Goal: Task Accomplishment & Management: Complete application form

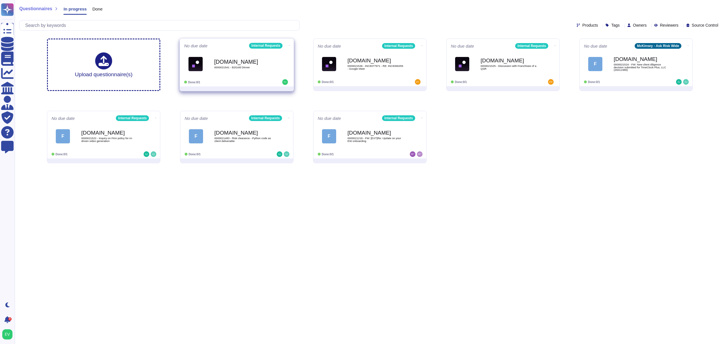
click at [216, 77] on div "[DOMAIN_NAME] 0000021541 - B2Gold Dinner" at bounding box center [236, 64] width 105 height 29
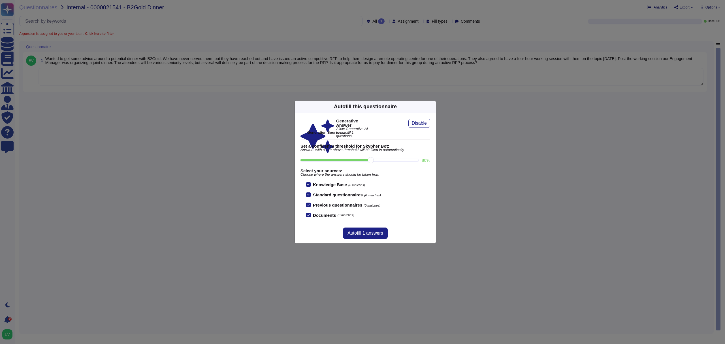
click at [432, 106] on icon at bounding box center [432, 106] width 0 height 0
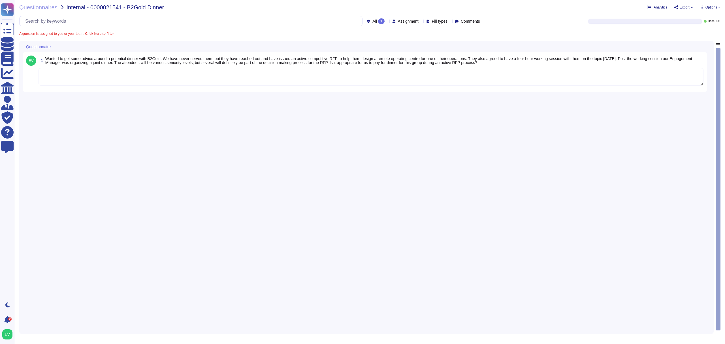
click at [153, 74] on textarea "To enrich screen reader interactions, please activate Accessibility in Grammarl…" at bounding box center [371, 77] width 665 height 18
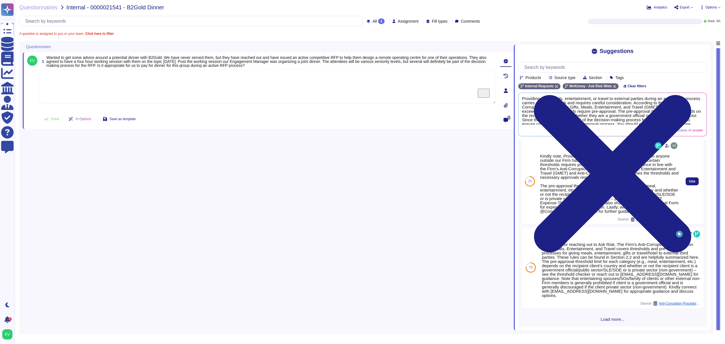
scroll to position [245, 0]
click at [538, 180] on div "Kindly note, Providing gifts, meals, entertainment, or travel to anyone outside…" at bounding box center [609, 181] width 143 height 85
drag, startPoint x: 540, startPoint y: 181, endPoint x: 663, endPoint y: 209, distance: 125.4
click at [581, 209] on div "Kindly note, Providing gifts, meals, entertainment, or travel to anyone outside…" at bounding box center [609, 183] width 138 height 59
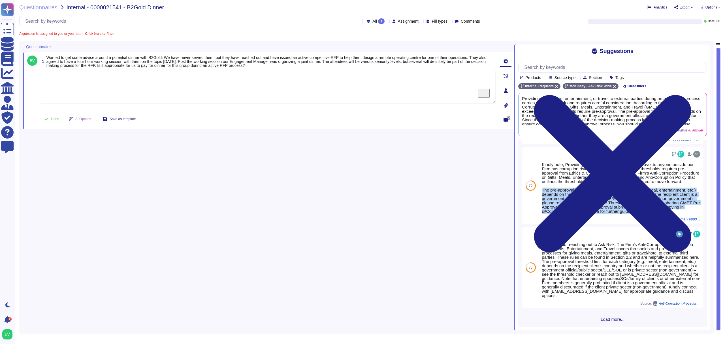
scroll to position [240, 0]
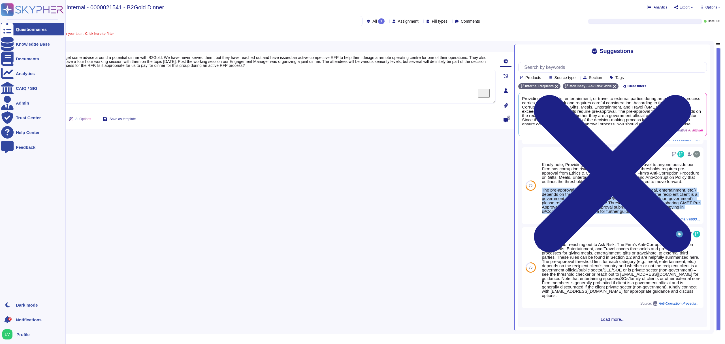
copy div "The pre-approval threshold limit for each category (e.g., meal, entertainment, …"
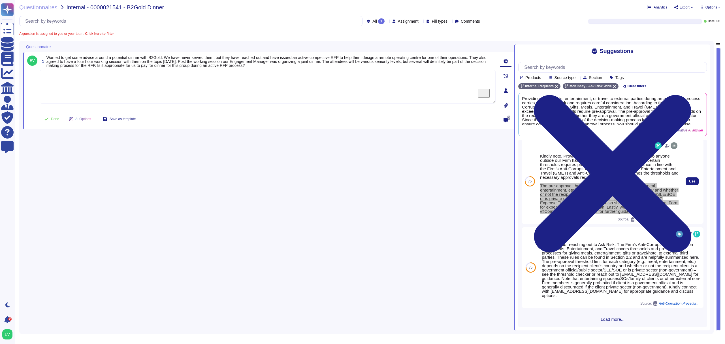
scroll to position [245, 0]
click at [581, 182] on div "Kindly note, Providing gifts, meals, entertainment, or travel to anyone outside…" at bounding box center [609, 183] width 138 height 59
drag, startPoint x: 635, startPoint y: 181, endPoint x: 640, endPoint y: 193, distance: 13.5
click at [581, 193] on div "Kindly note, Providing gifts, meals, entertainment, or travel to anyone outside…" at bounding box center [609, 183] width 138 height 59
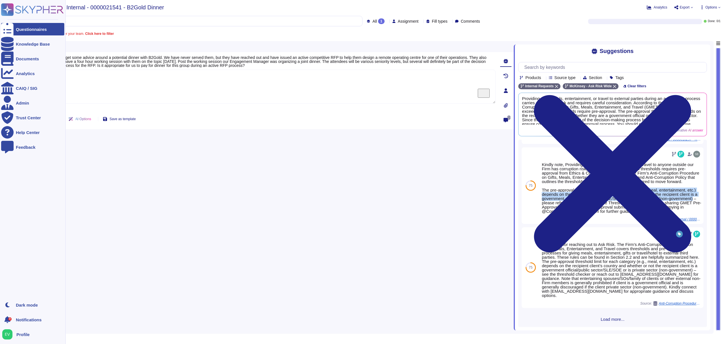
copy div "(e.g., meal, entertainment, etc.) depends on the recipient client’s country and…"
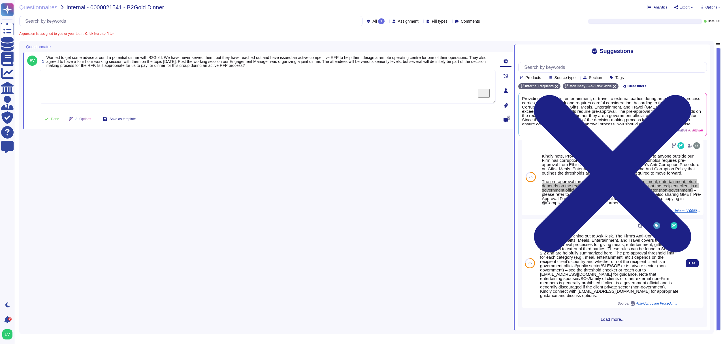
scroll to position [245, 0]
drag, startPoint x: 615, startPoint y: 235, endPoint x: 618, endPoint y: 297, distance: 61.8
click at [581, 297] on div "Thank you for reaching out to Ask Risk. The Firm’s Anti-Corruption Procedure on…" at bounding box center [609, 266] width 138 height 64
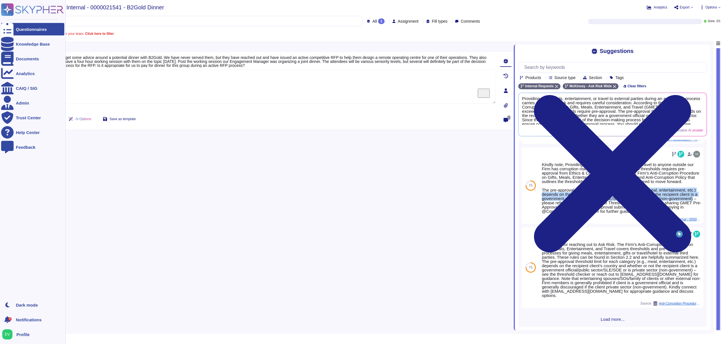
scroll to position [240, 0]
copy div "he Firm’s Anti-Corruption Procedure on Gifts, Meals, Entertainment, and Travel …"
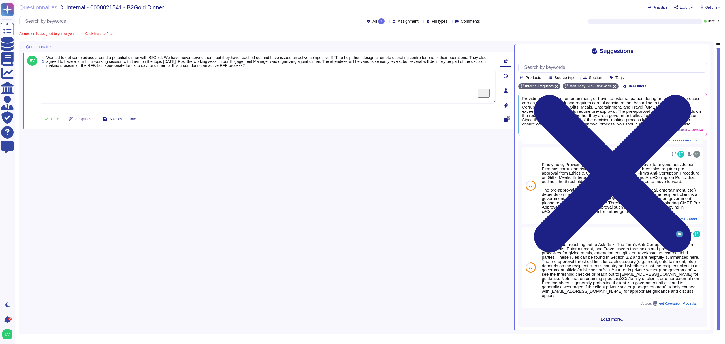
click at [84, 79] on textarea "To enrich screen reader interactions, please activate Accessibility in Grammarl…" at bounding box center [268, 87] width 456 height 34
paste textarea "Thank you for contacting the Ask Risk team and your diligence on this matter. T…"
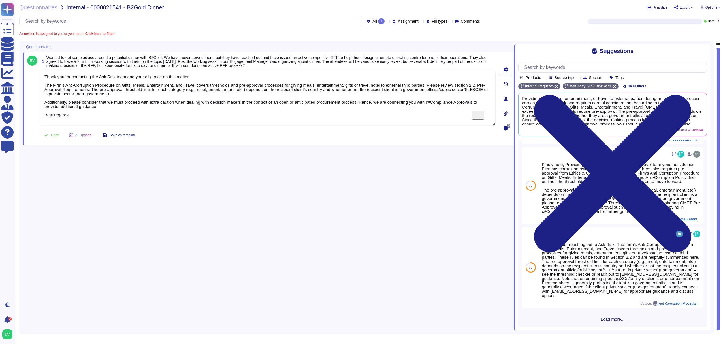
drag, startPoint x: 197, startPoint y: 78, endPoint x: -11, endPoint y: 78, distance: 208.1
click at [0, 78] on html "Questionnaires Knowledge Base Documents Analytics CAIQ / SIG Admin Trust Center…" at bounding box center [362, 172] width 725 height 344
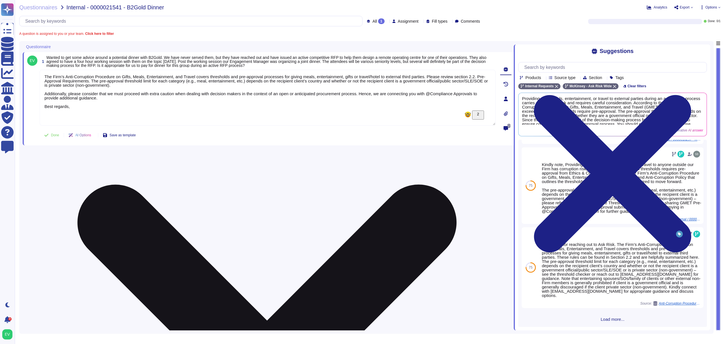
click at [43, 86] on textarea "The Firm’s Anti-Corruption Procedure on Gifts, Meals, Entertainment, and Travel…" at bounding box center [268, 98] width 456 height 56
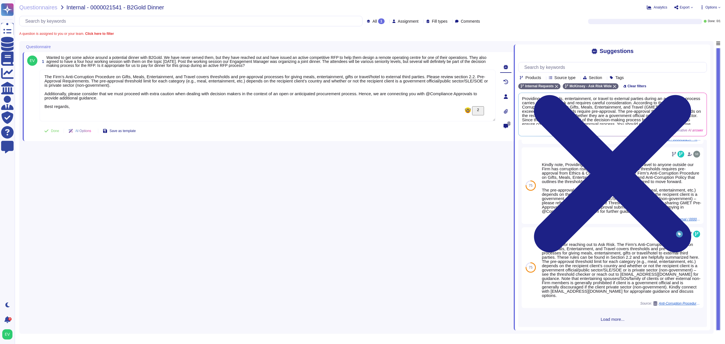
drag, startPoint x: 73, startPoint y: 112, endPoint x: 28, endPoint y: 112, distance: 44.7
click at [28, 112] on div "1 Wanted to get some advice around a potential dinner with B2Gold. We have neve…" at bounding box center [261, 96] width 468 height 82
type textarea "The Firm’s Anti-Corruption Procedure on Gifts, Meals, Entertainment, and Travel…"
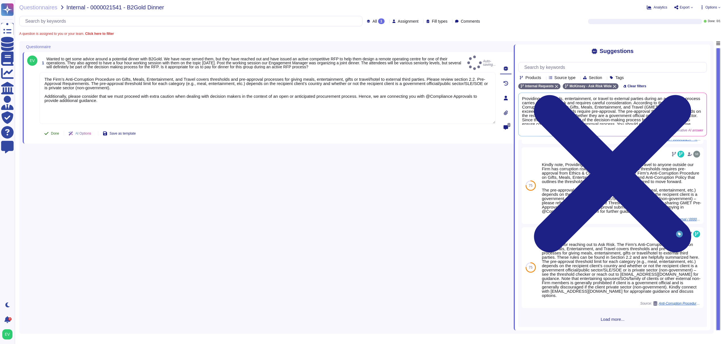
click at [55, 132] on span "Done" at bounding box center [55, 133] width 8 height 3
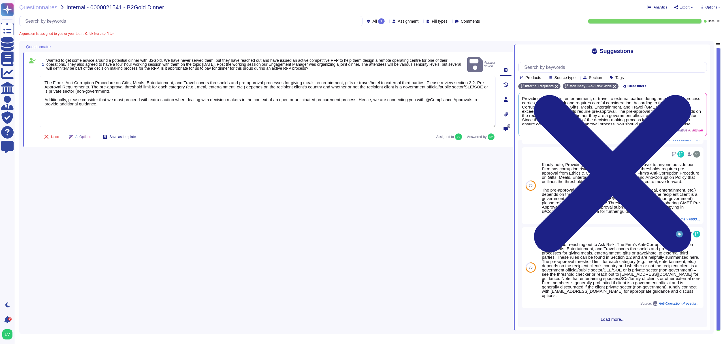
click at [32, 11] on div "Questionnaires Internal - 0000021541 - B2Gold Dinner Analytics Export Options A…" at bounding box center [370, 172] width 710 height 344
click at [31, 7] on span "Questionnaires" at bounding box center [38, 8] width 38 height 6
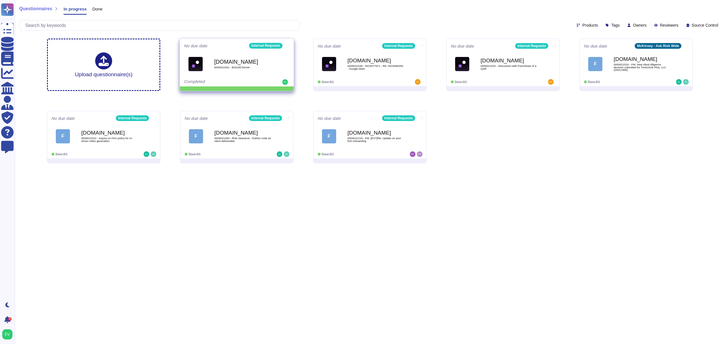
click at [289, 45] on icon at bounding box center [289, 45] width 1 height 0
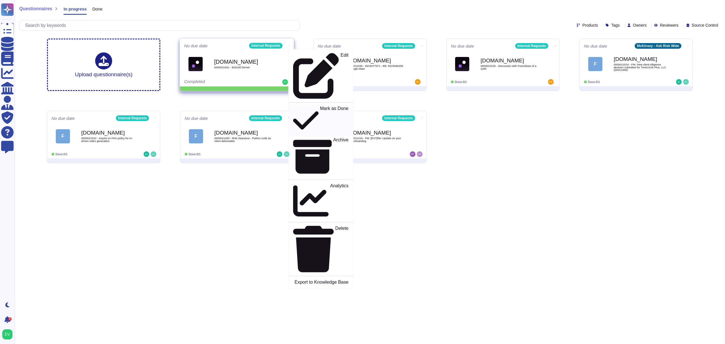
click at [320, 106] on p "Mark as Done" at bounding box center [334, 120] width 29 height 29
